Goal: Task Accomplishment & Management: Manage account settings

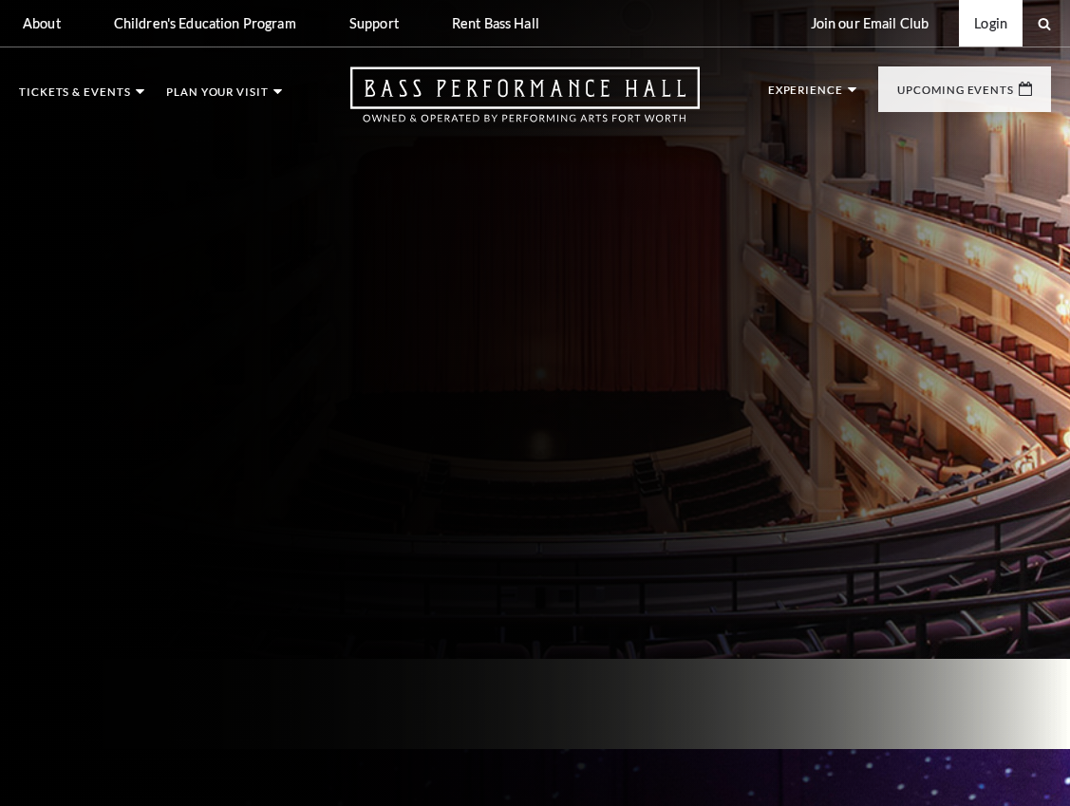
click at [992, 22] on link "Login" at bounding box center [991, 23] width 64 height 47
click at [992, 26] on link "Login" at bounding box center [991, 23] width 64 height 47
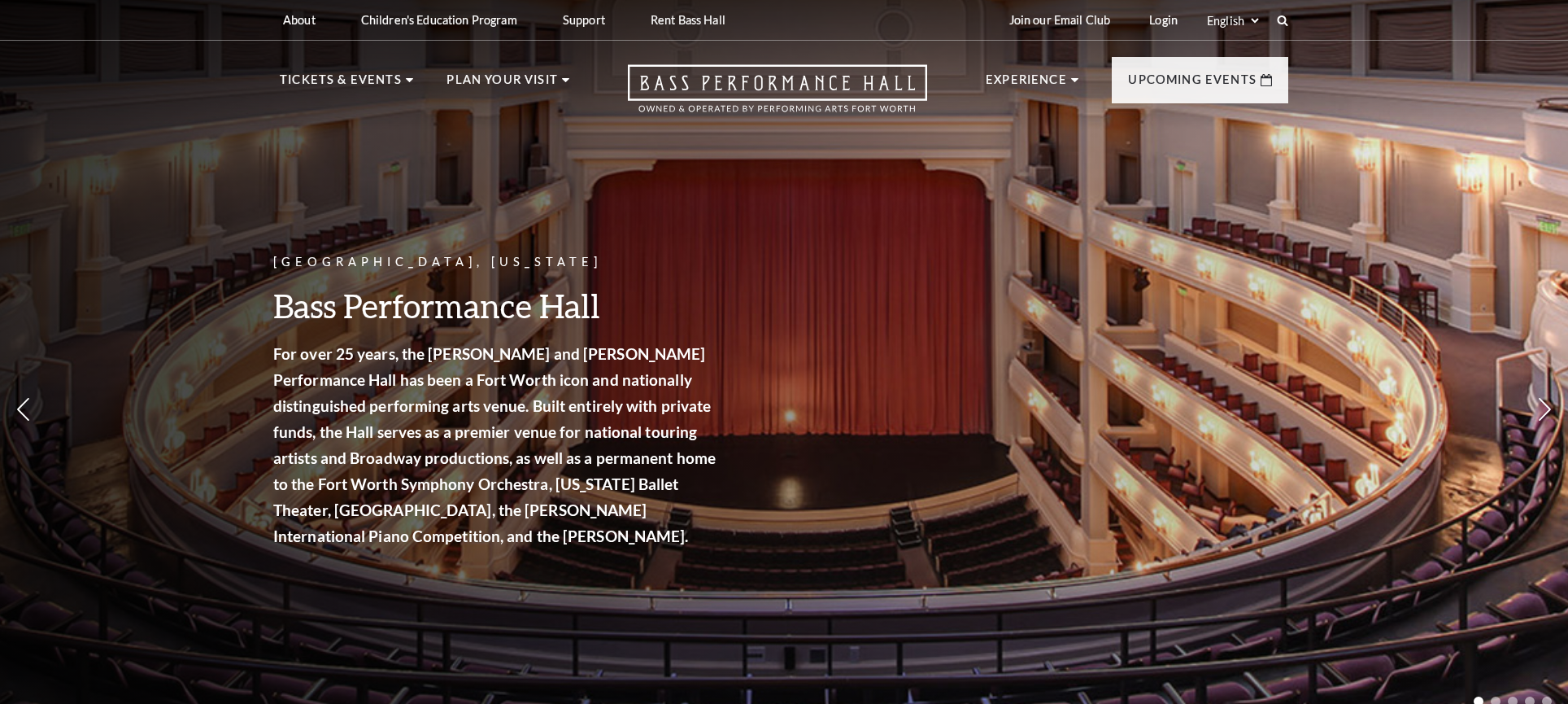
click at [1160, 16] on link "Login" at bounding box center [1164, 20] width 55 height 40
click at [1154, 18] on link "Login" at bounding box center [1164, 20] width 55 height 40
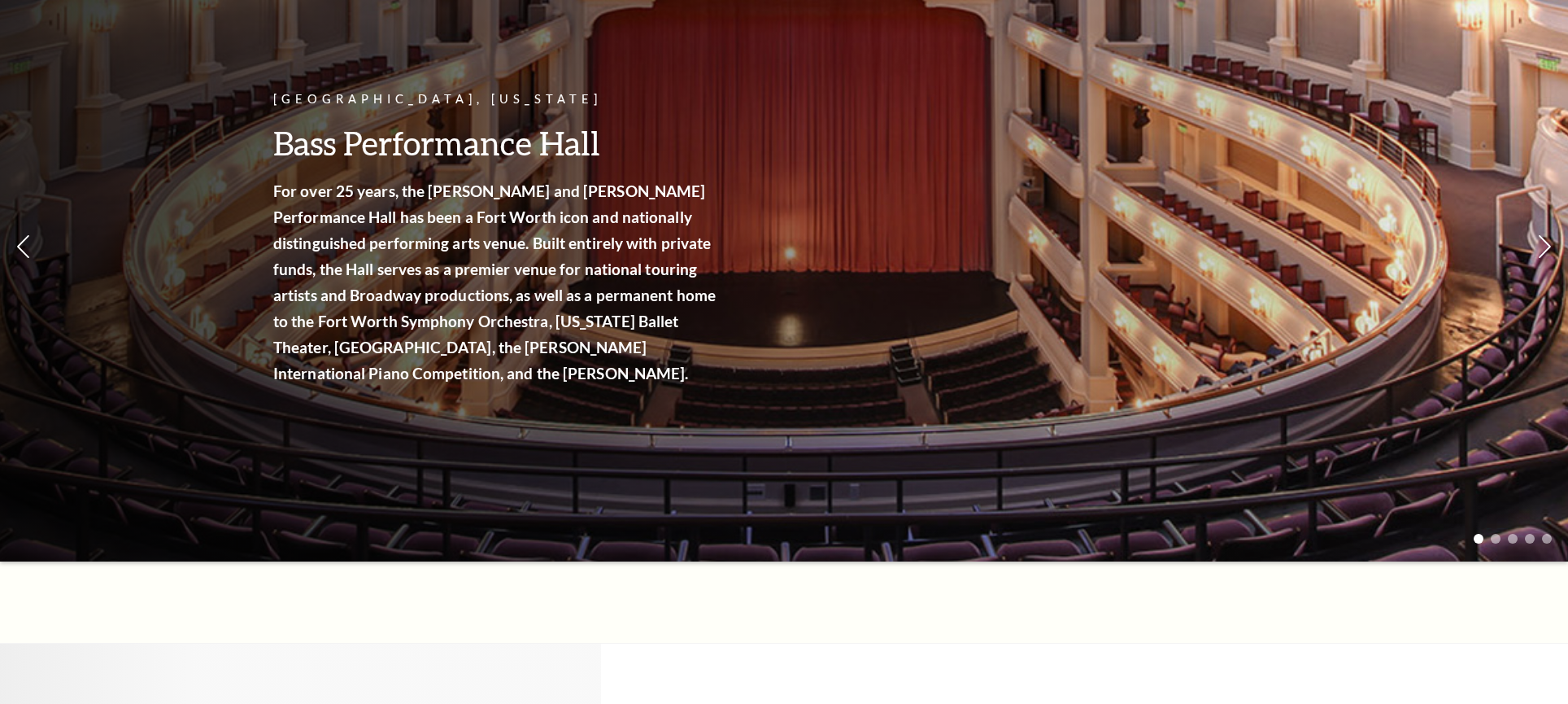
scroll to position [81, 0]
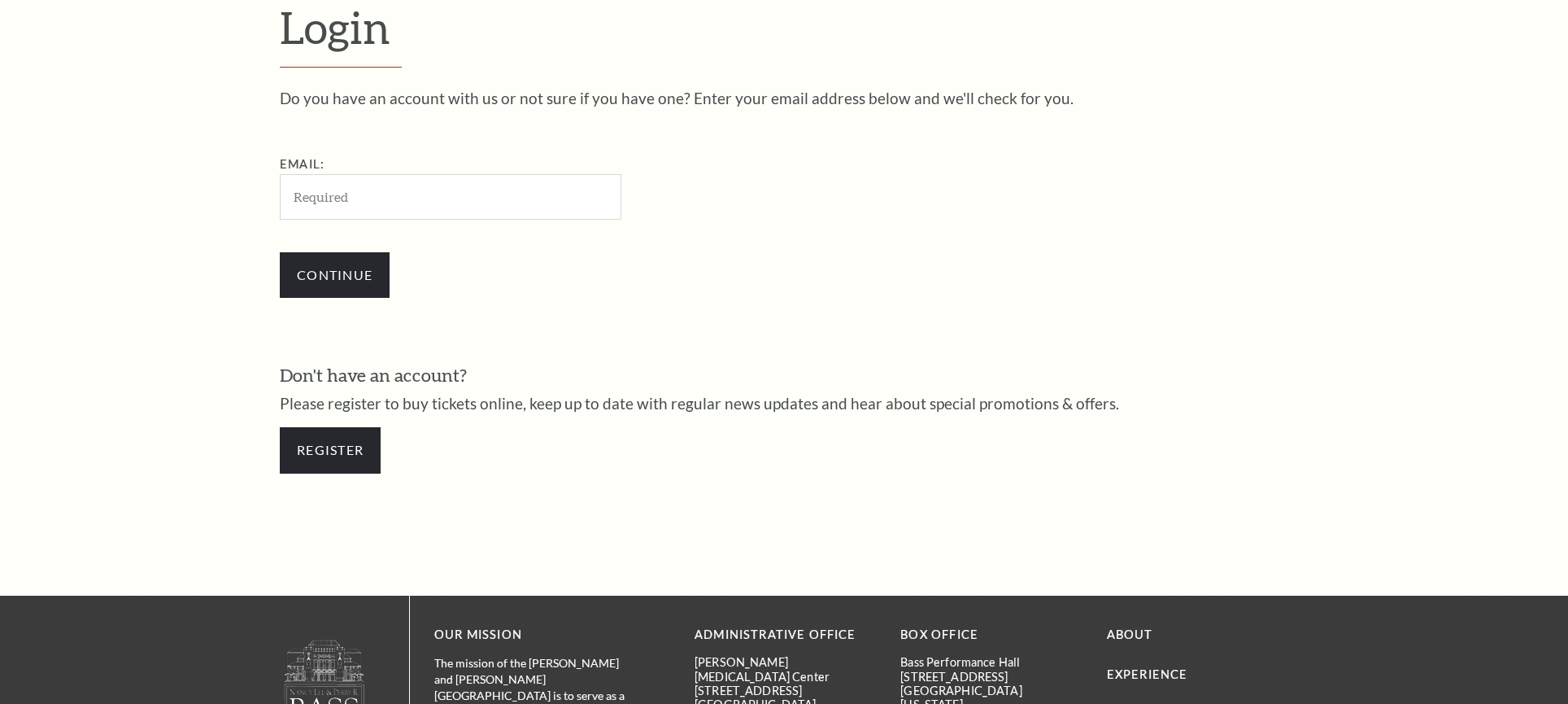
type input "[EMAIL_ADDRESS][DOMAIN_NAME]"
click at [351, 279] on input "Continue" at bounding box center [335, 274] width 110 height 45
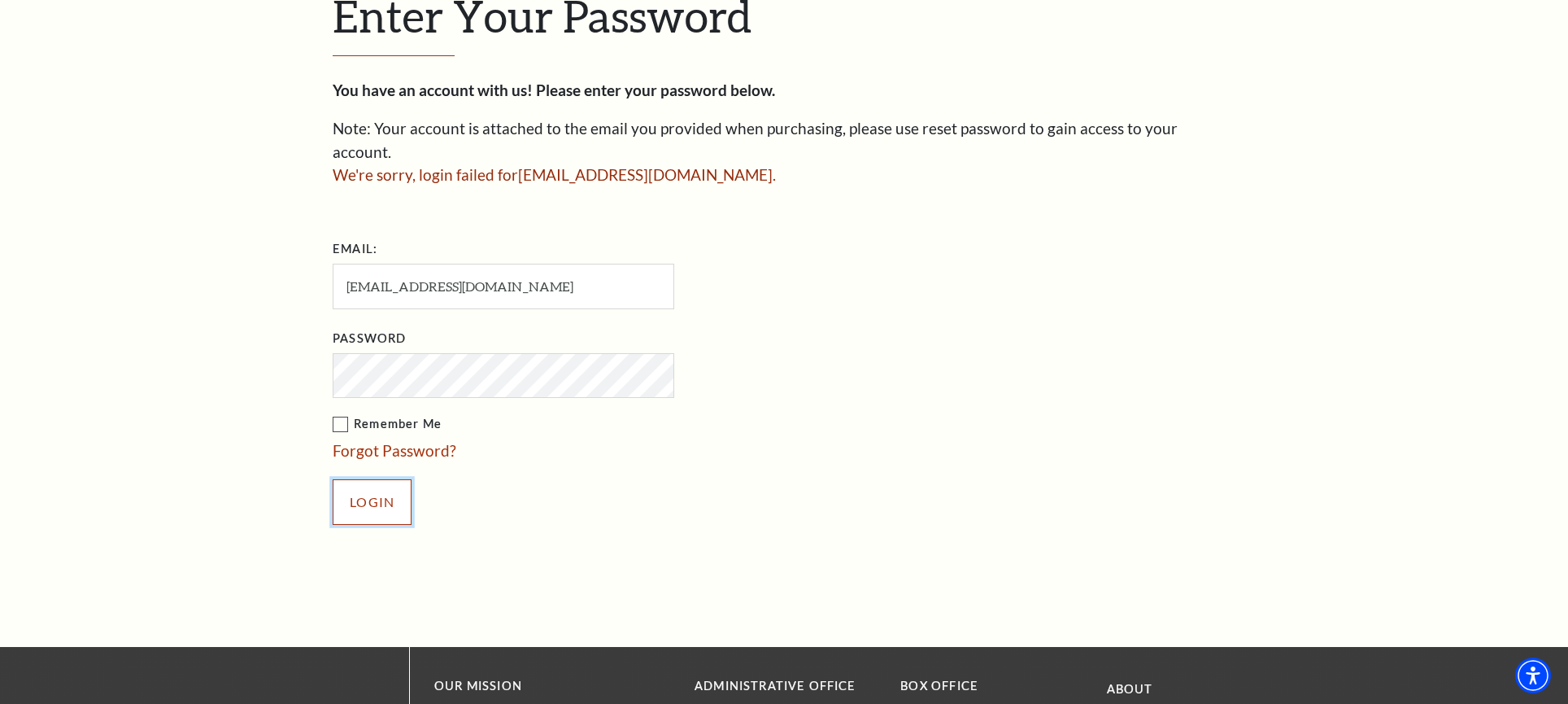
click at [375, 479] on input "Login" at bounding box center [372, 501] width 79 height 45
click at [381, 479] on input "Login" at bounding box center [372, 501] width 79 height 45
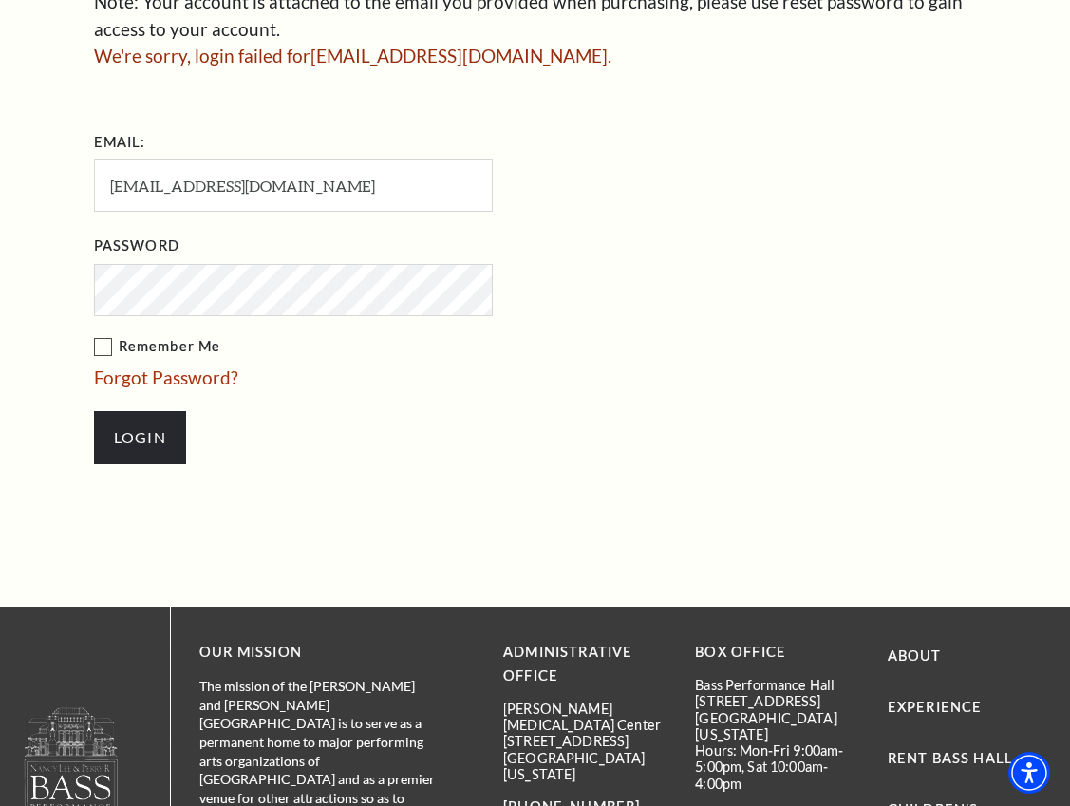
scroll to position [563, 0]
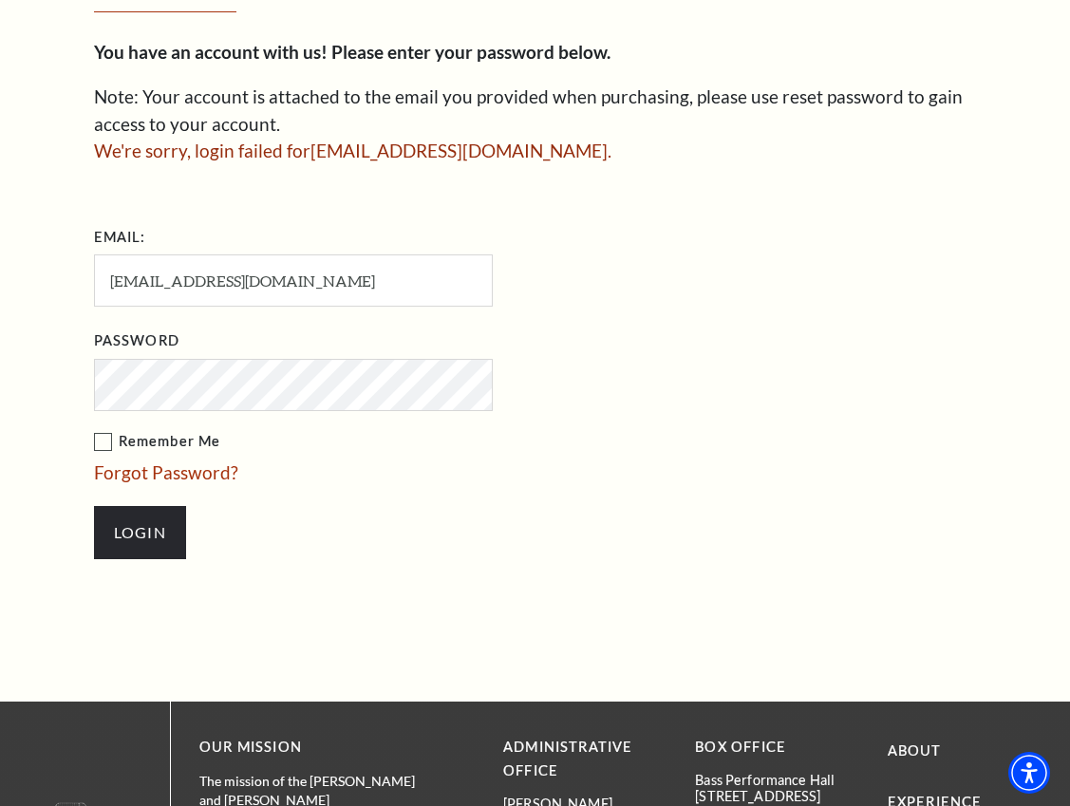
click at [663, 310] on ul "Email: [EMAIL_ADDRESS][DOMAIN_NAME] Password Remember Me Forgot Password? Login" at bounding box center [402, 400] width 617 height 357
click at [684, 433] on ul "Email: [EMAIL_ADDRESS][DOMAIN_NAME] Password Remember Me Forgot Password? Login" at bounding box center [402, 400] width 617 height 357
click at [146, 521] on input "Login" at bounding box center [140, 532] width 92 height 53
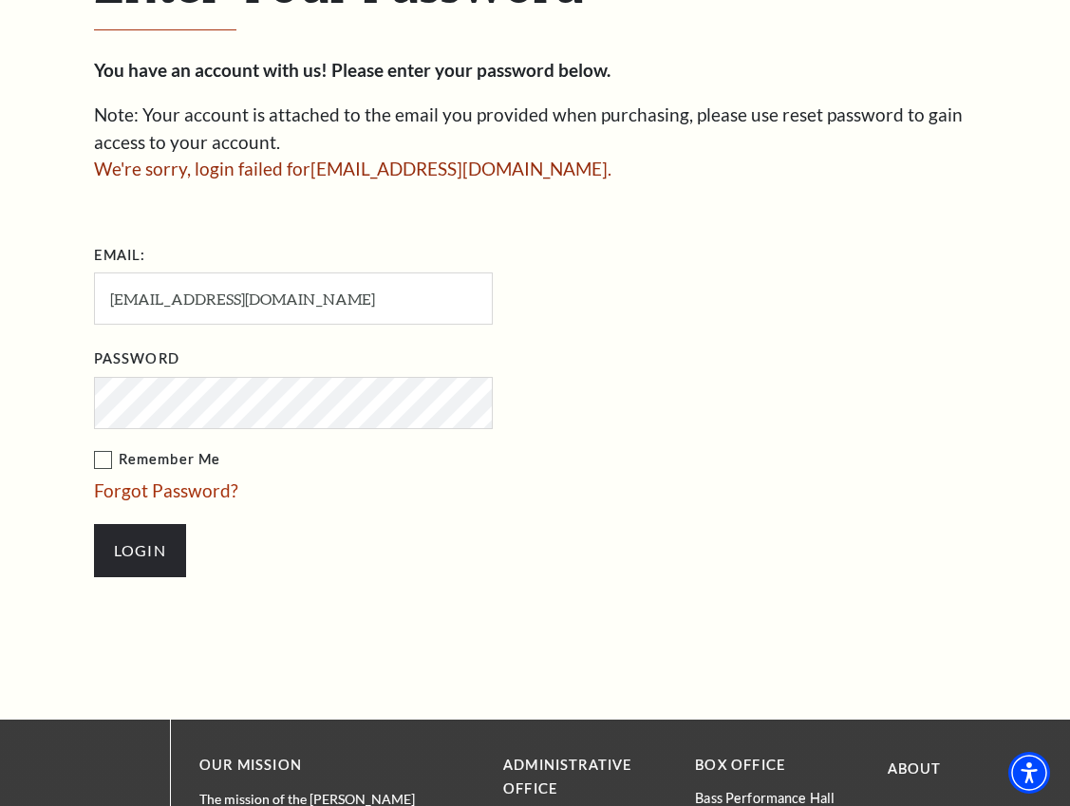
click at [690, 416] on ul "Email: [EMAIL_ADDRESS][DOMAIN_NAME] Password Remember Me Forgot Password? Login" at bounding box center [402, 418] width 617 height 357
click at [340, 525] on li "Login" at bounding box center [388, 550] width 589 height 91
